Goal: Find specific page/section: Find specific page/section

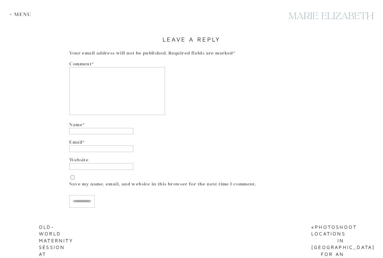
scroll to position [3068, 0]
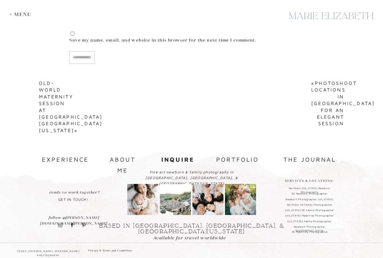
click at [26, 13] on div "+ Menu" at bounding box center [22, 14] width 25 height 6
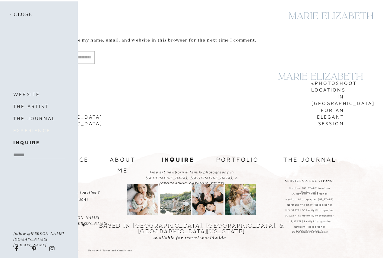
click at [38, 132] on h3 "experience" at bounding box center [42, 130] width 58 height 8
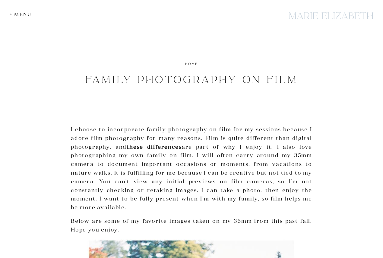
scroll to position [3068, 0]
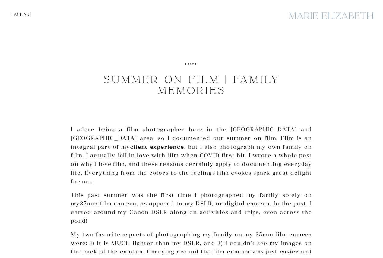
click at [356, 12] on div at bounding box center [331, 16] width 90 height 22
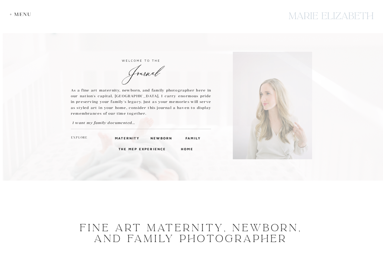
click at [22, 13] on div "+ Menu" at bounding box center [22, 14] width 25 height 6
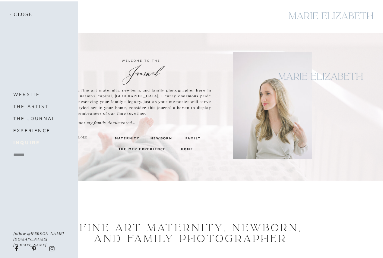
click at [32, 140] on b "inquire" at bounding box center [26, 142] width 27 height 5
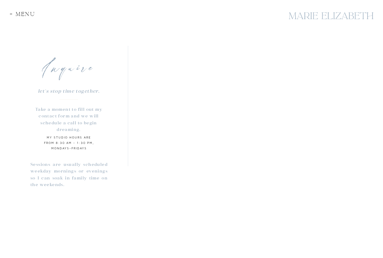
scroll to position [584, 0]
